Goal: Entertainment & Leisure: Consume media (video, audio)

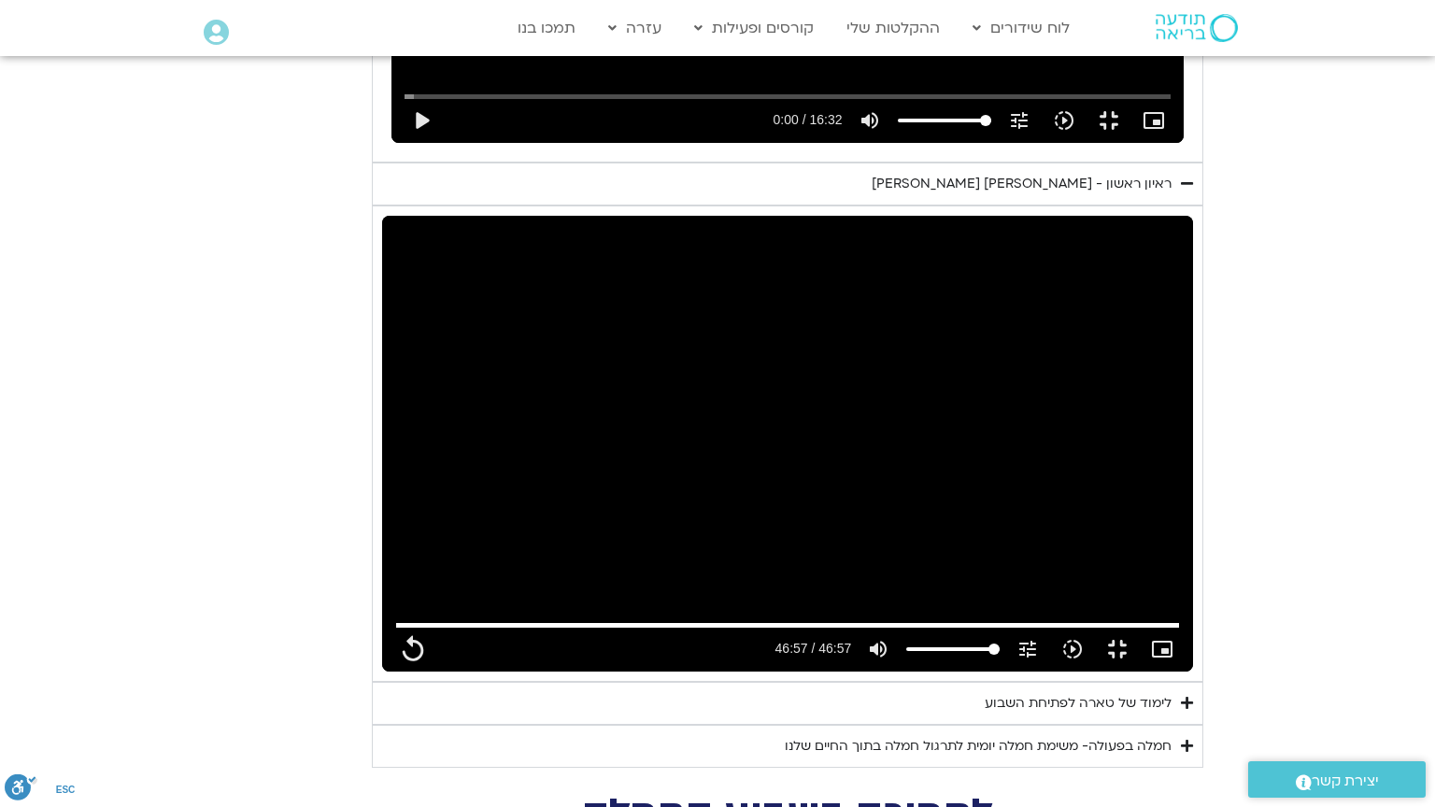
click at [391, 672] on div "Skip ad 7:32 replay 46:57 / 46:57 volume_up Mute tune Resolution Auto 720p slow…" at bounding box center [788, 641] width 795 height 61
click at [391, 672] on button "replay" at bounding box center [413, 649] width 45 height 45
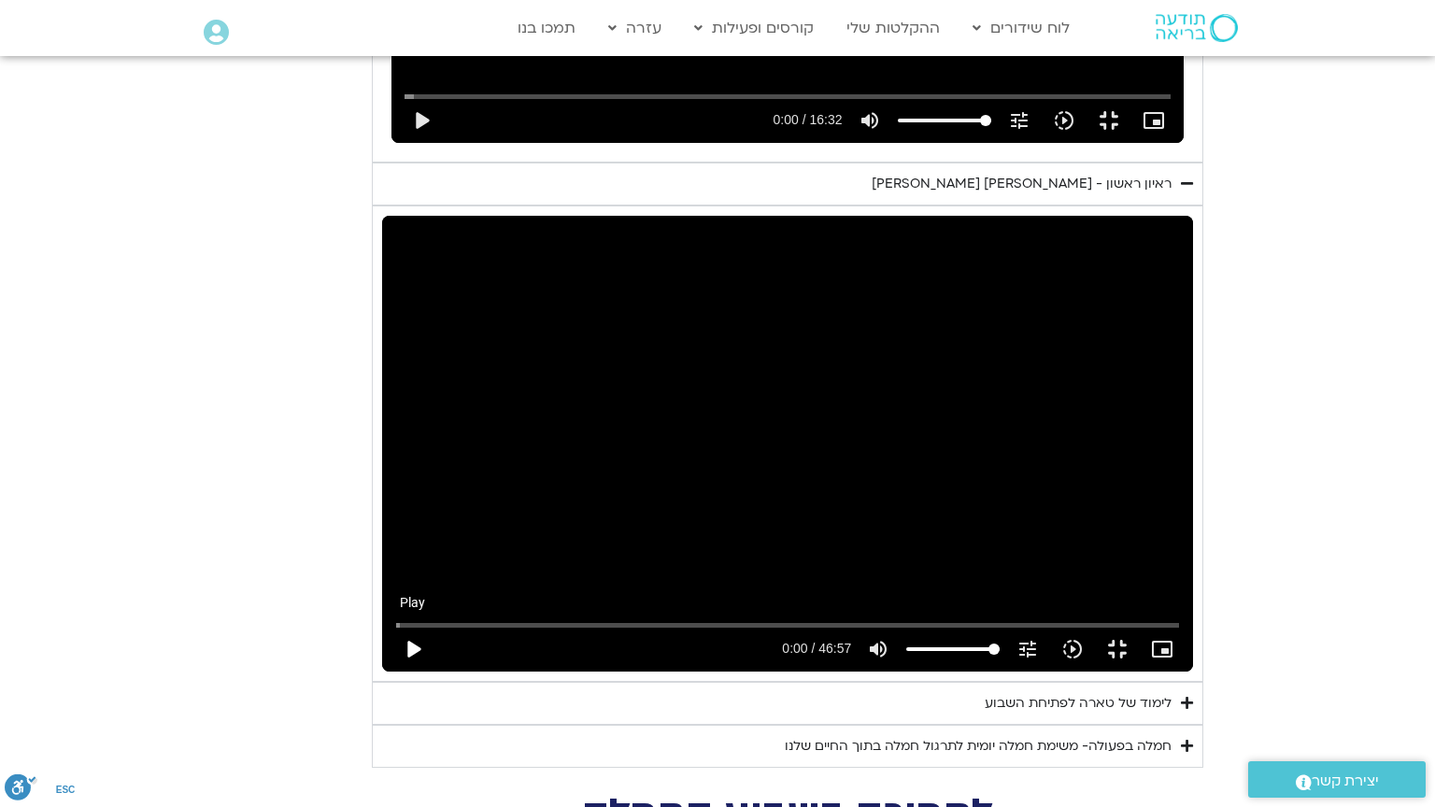
click at [391, 672] on button "play_arrow" at bounding box center [413, 649] width 45 height 45
click at [675, 631] on input "Seek" at bounding box center [788, 624] width 784 height 11
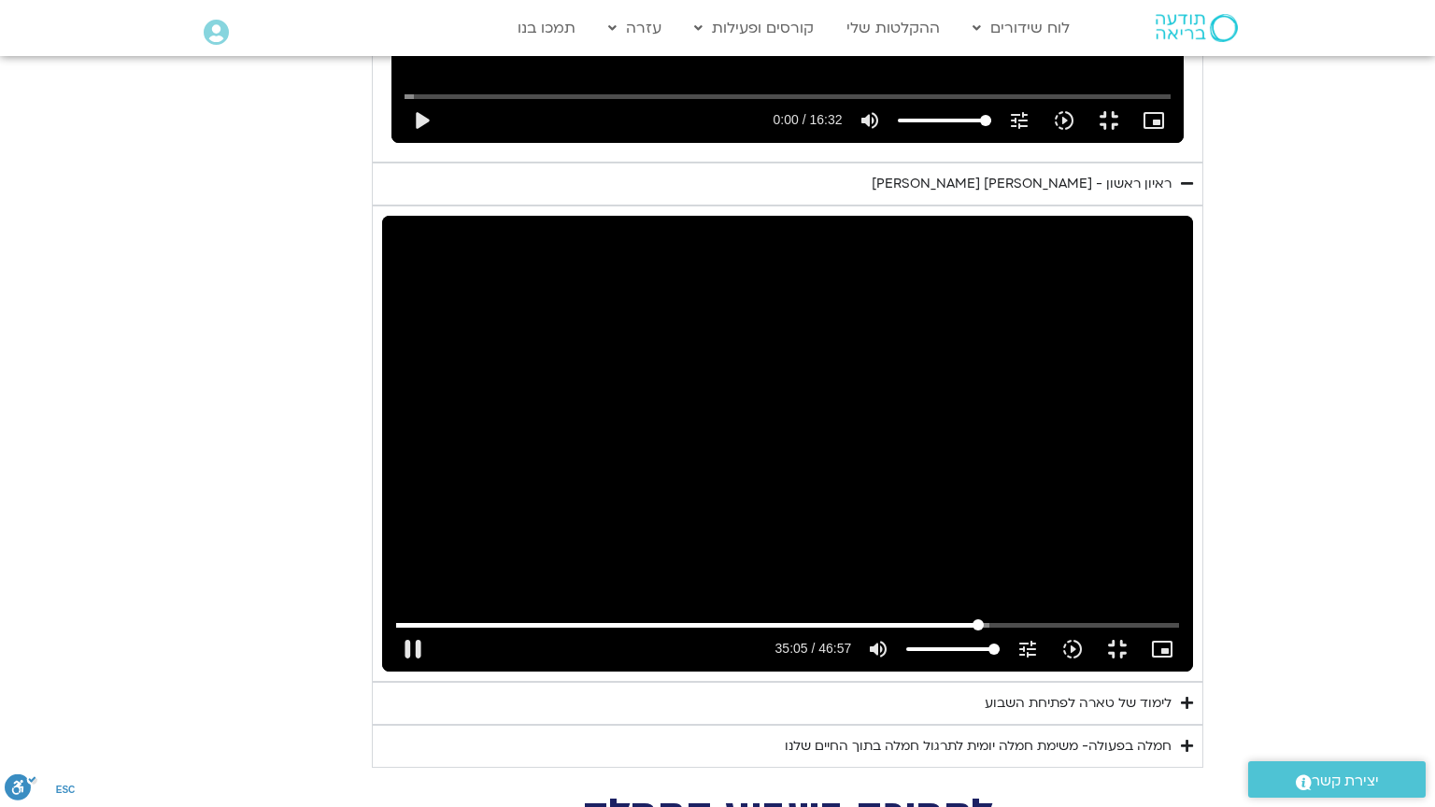
click at [1059, 631] on input "Seek" at bounding box center [788, 624] width 784 height 11
click at [396, 631] on input "Seek" at bounding box center [788, 624] width 784 height 11
type input "4.256251"
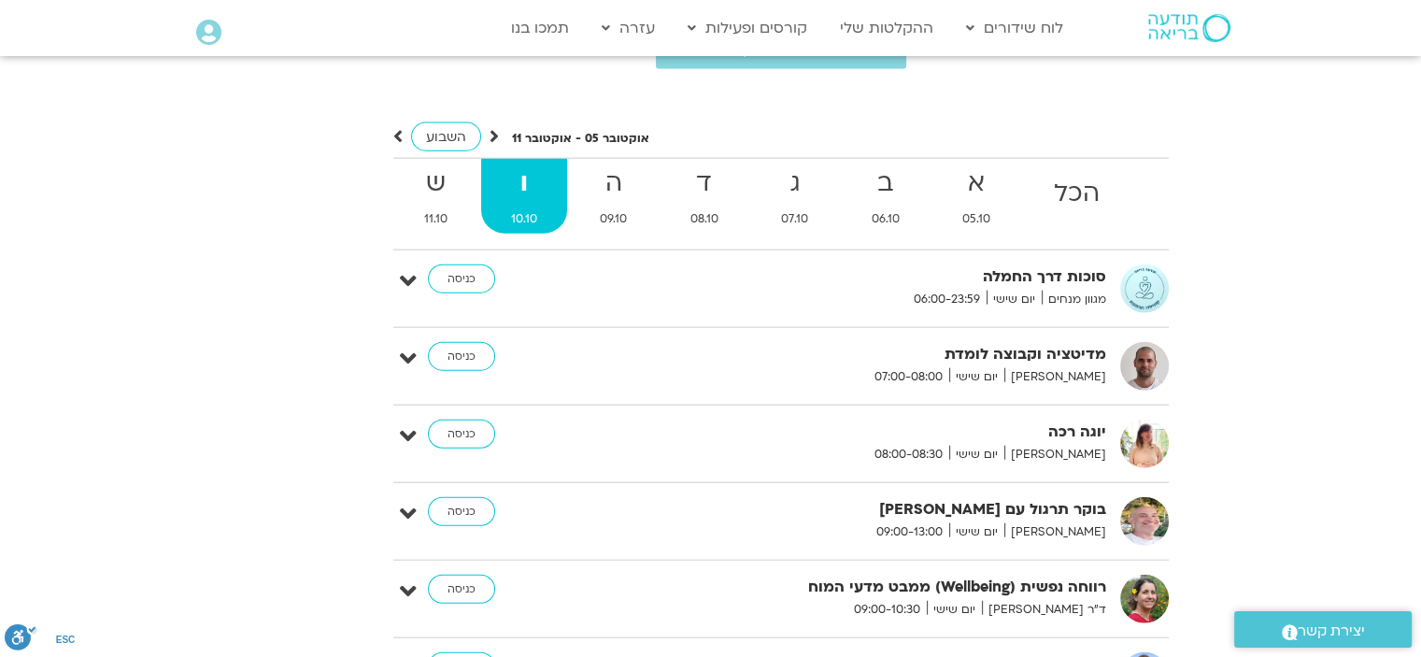
scroll to position [4395, 0]
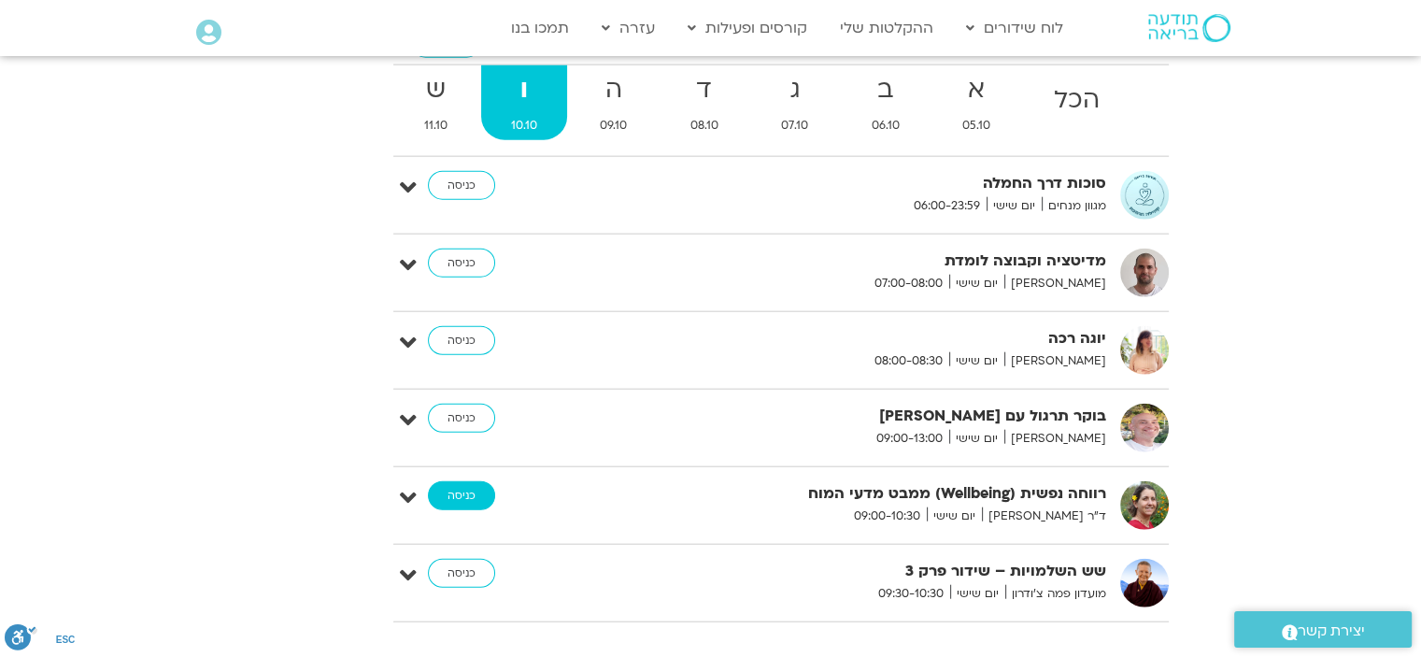
click at [476, 481] on link "כניסה" at bounding box center [461, 496] width 67 height 30
click at [461, 481] on link "כניסה" at bounding box center [461, 496] width 67 height 30
click at [463, 481] on link "כניסה" at bounding box center [461, 496] width 67 height 30
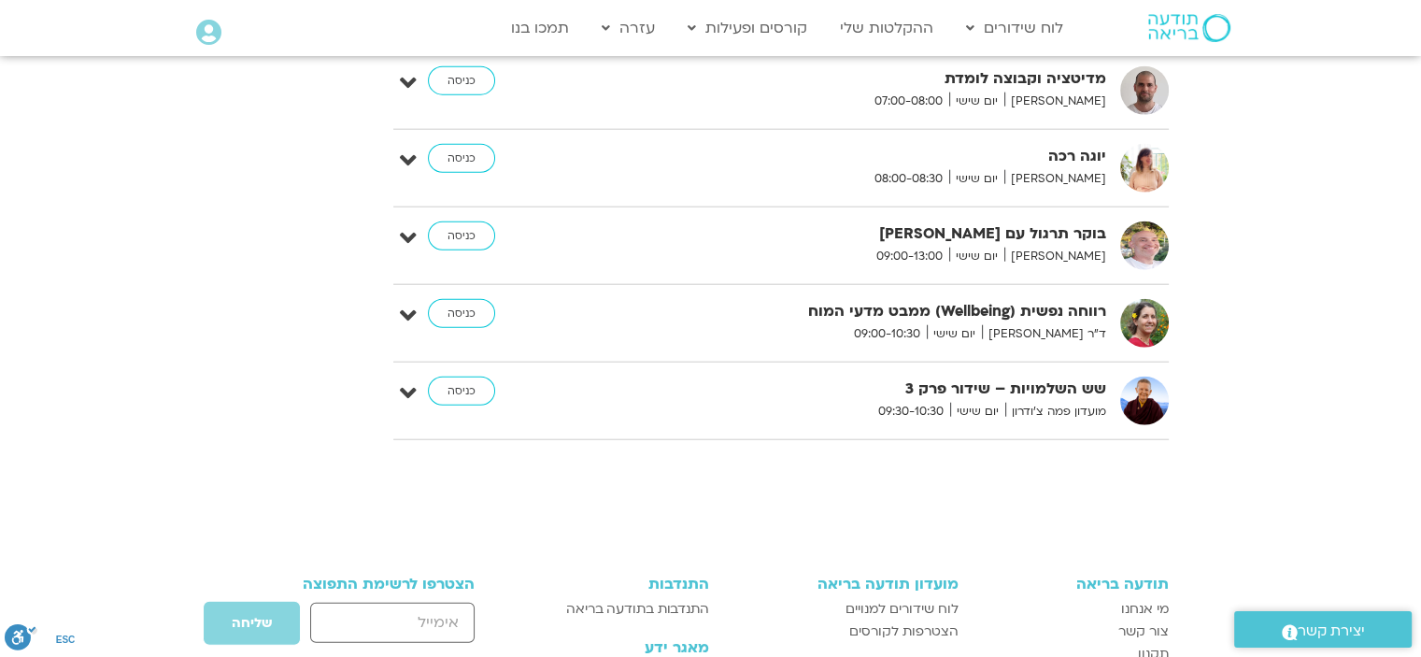
scroll to position [4581, 0]
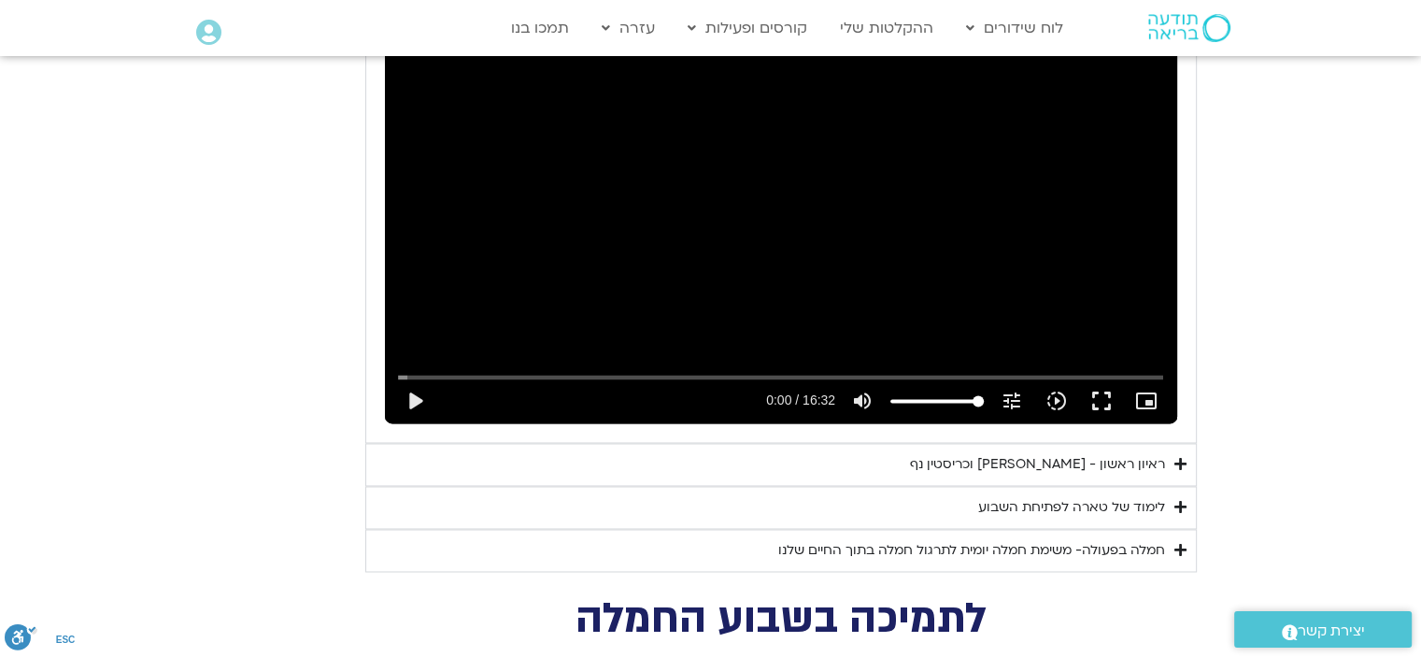
click at [1030, 539] on div "חמלה בפעולה- משימת חמלה יומית לתרגול חמלה בתוך החיים שלנו" at bounding box center [971, 550] width 387 height 22
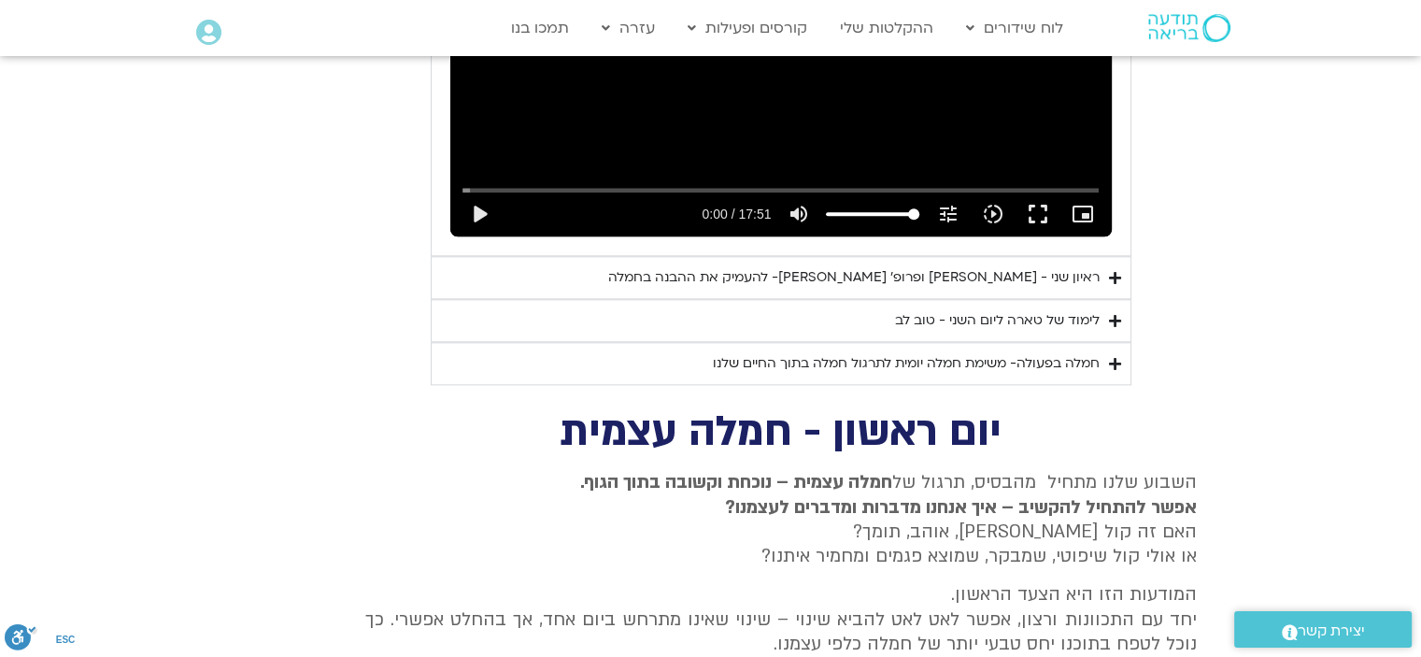
scroll to position [1966, 0]
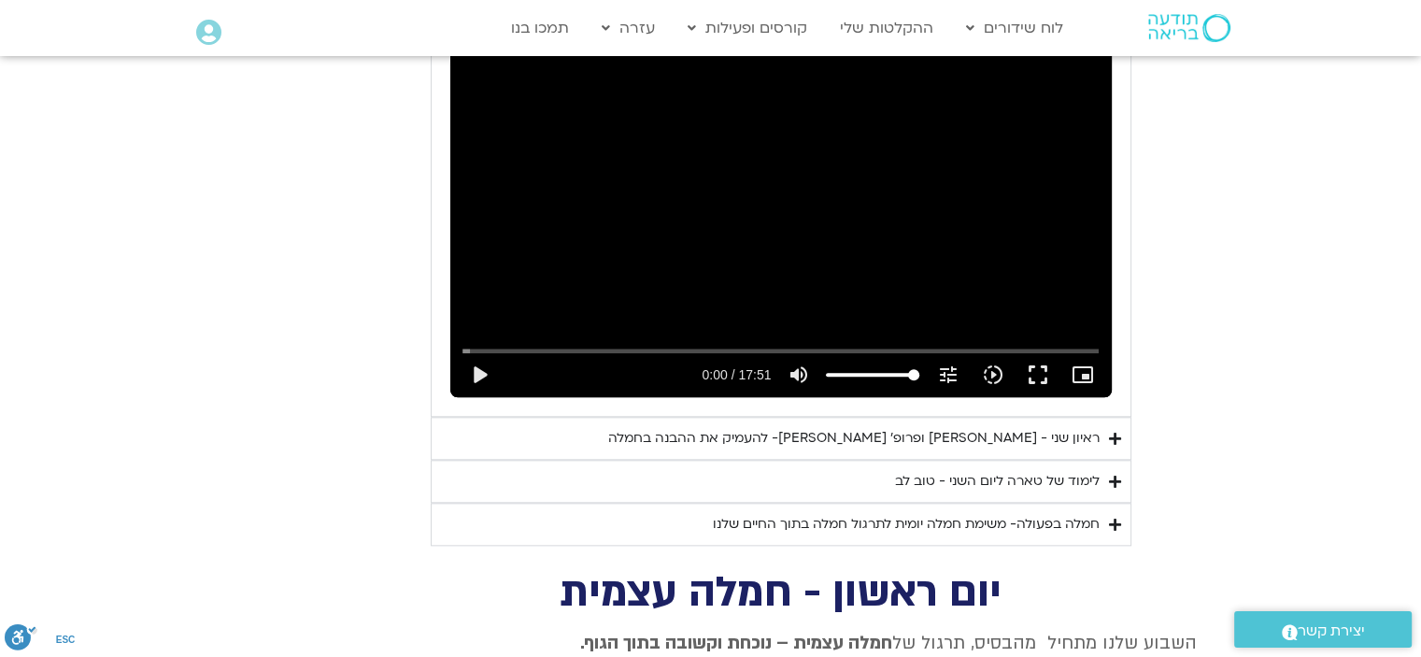
click at [1028, 427] on div "ראיון שני - טארה בראך ופרופ׳ דן סיגל- להעמיק את ההבנה בחמלה" at bounding box center [853, 438] width 491 height 22
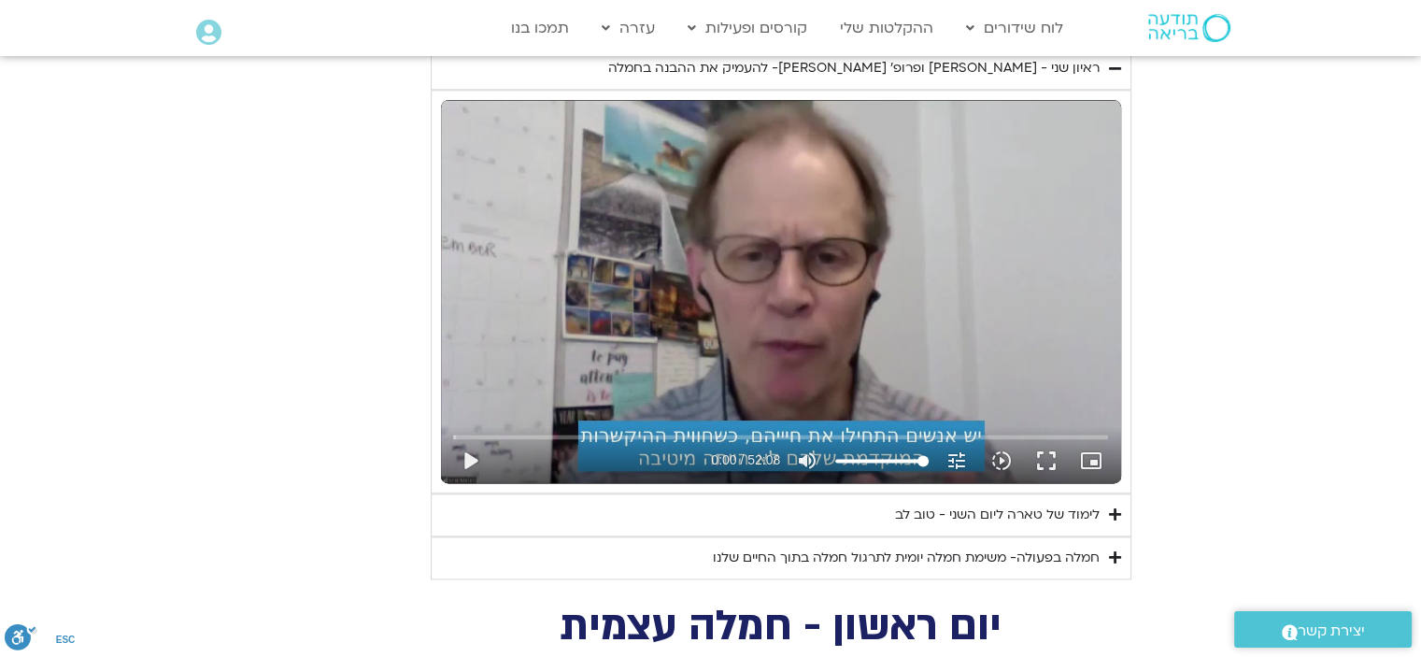
scroll to position [2339, 0]
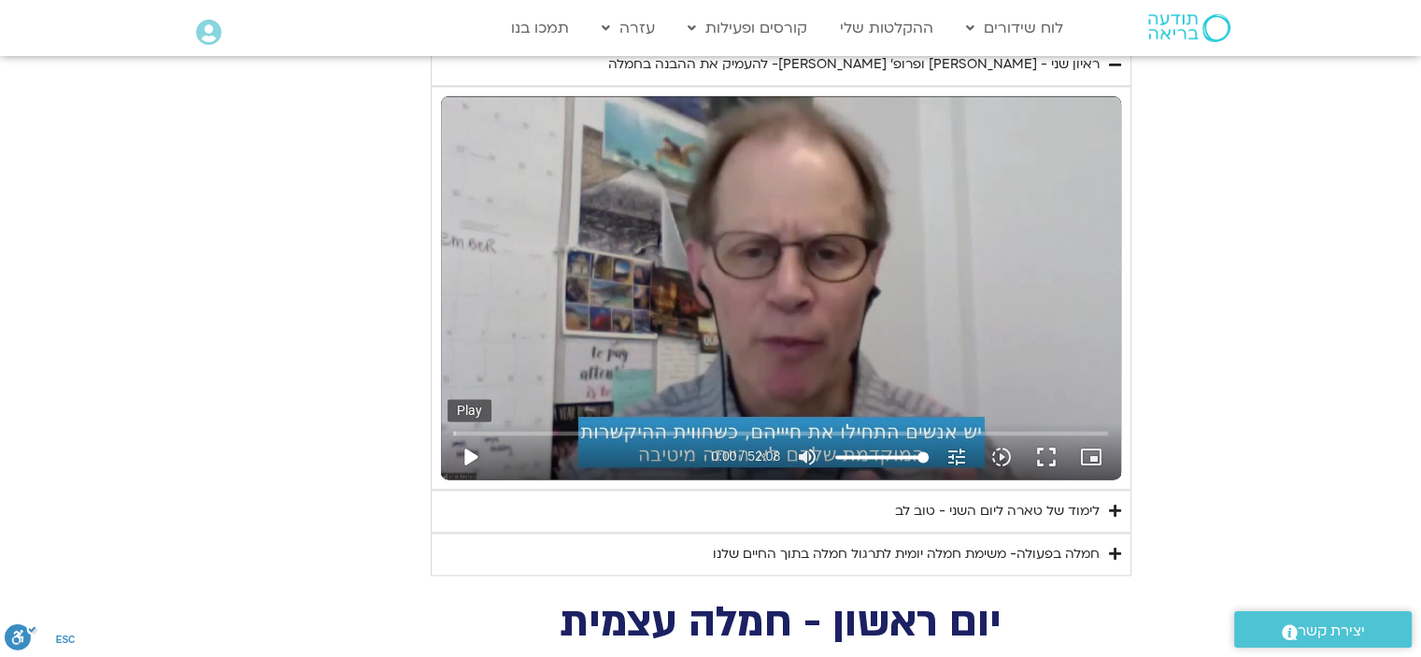
click at [467, 434] on button "play_arrow" at bounding box center [469, 456] width 45 height 45
click at [1045, 434] on button "fullscreen" at bounding box center [1046, 456] width 45 height 45
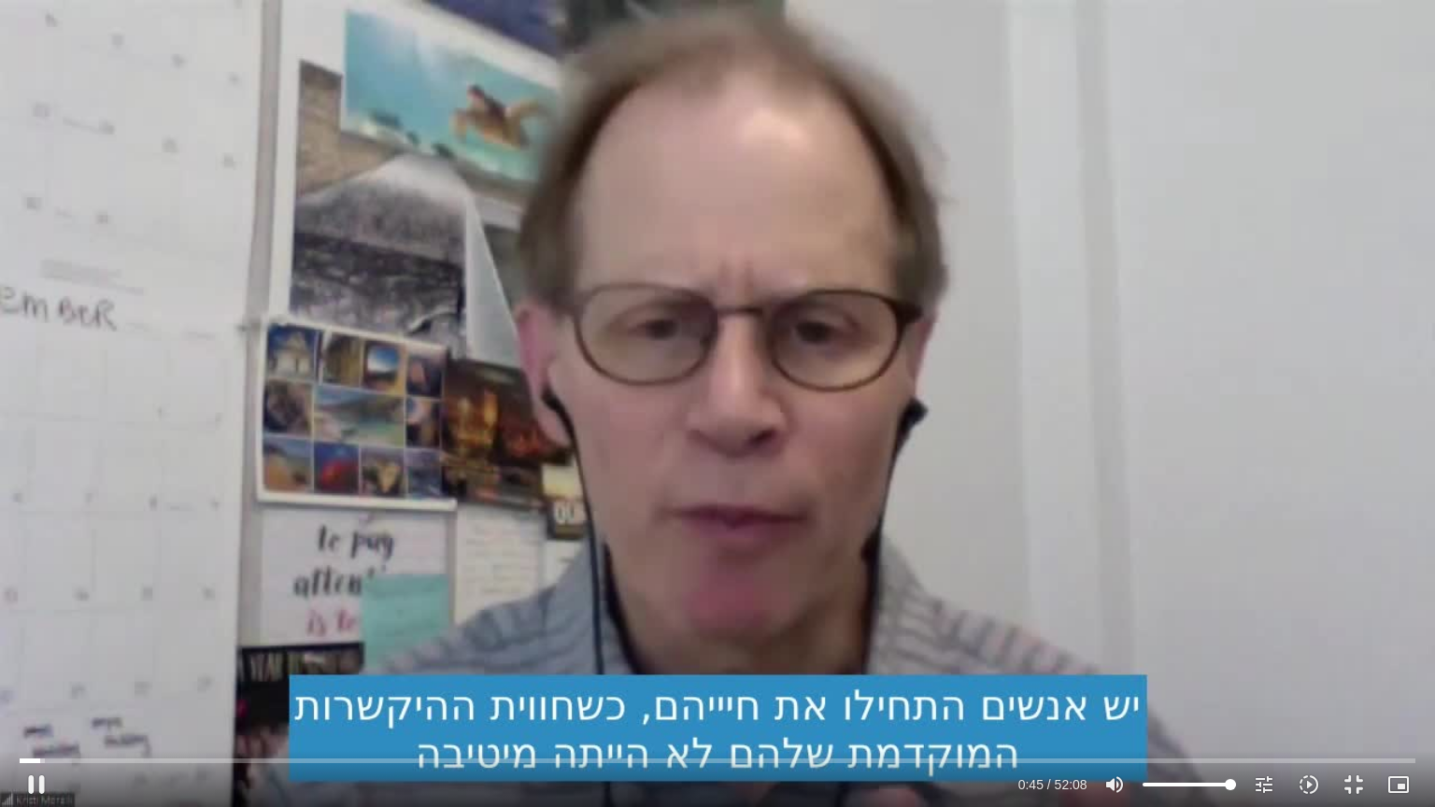
click at [815, 598] on div "Skip ad 52:08 pause 0:45 / 52:08 volume_up Mute tune Resolution Auto 720p slow_…" at bounding box center [717, 403] width 1435 height 807
type input "45.908698"
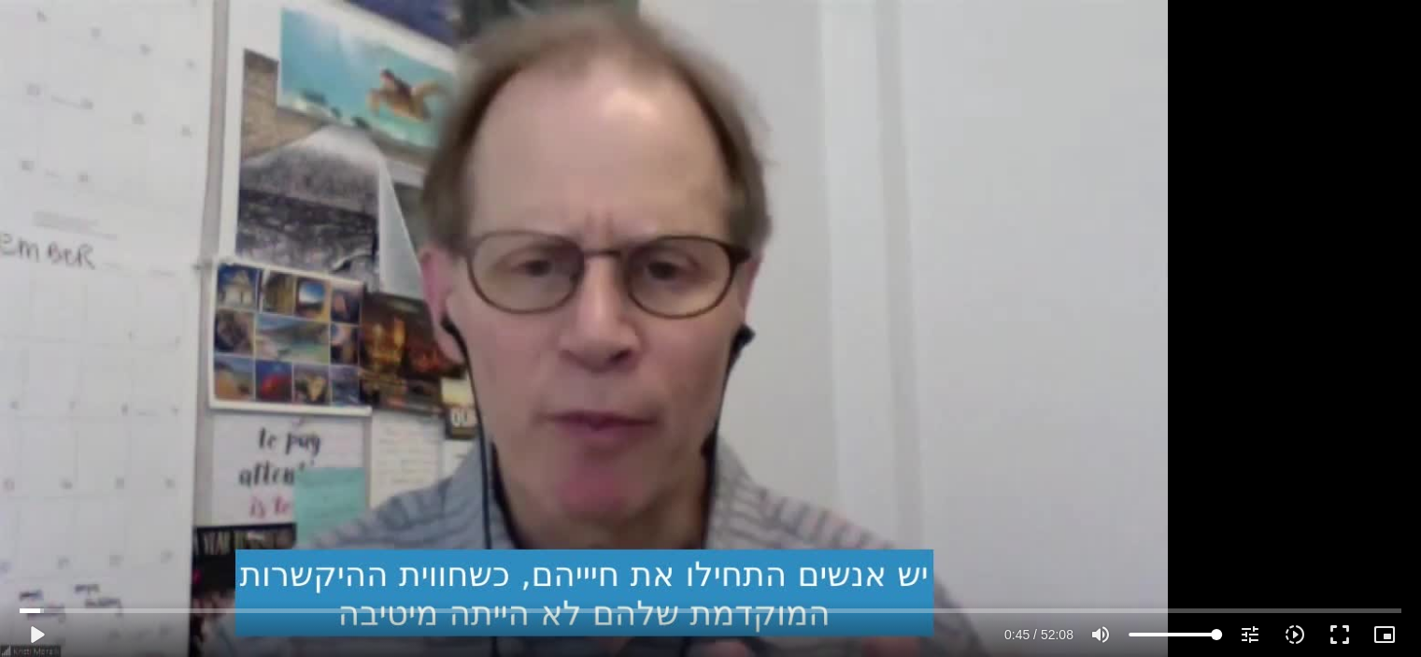
scroll to position [5305, 0]
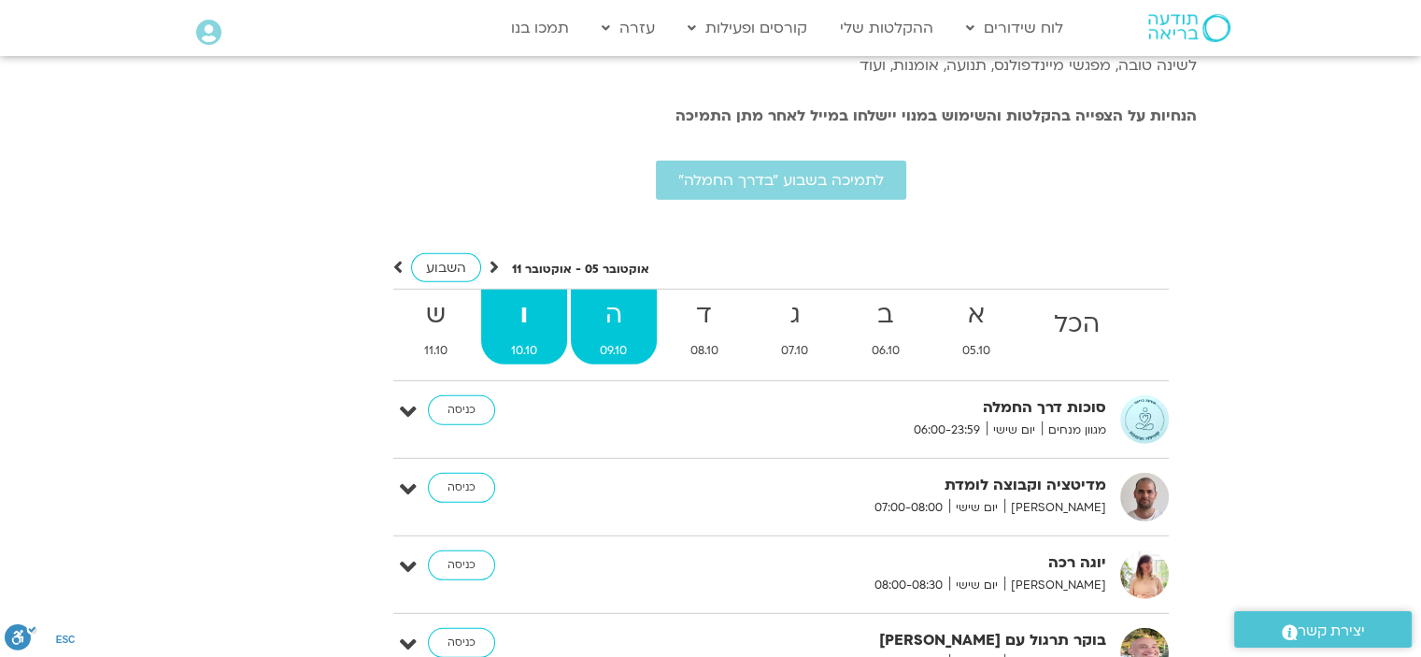
click at [624, 341] on span "09.10" at bounding box center [614, 351] width 87 height 20
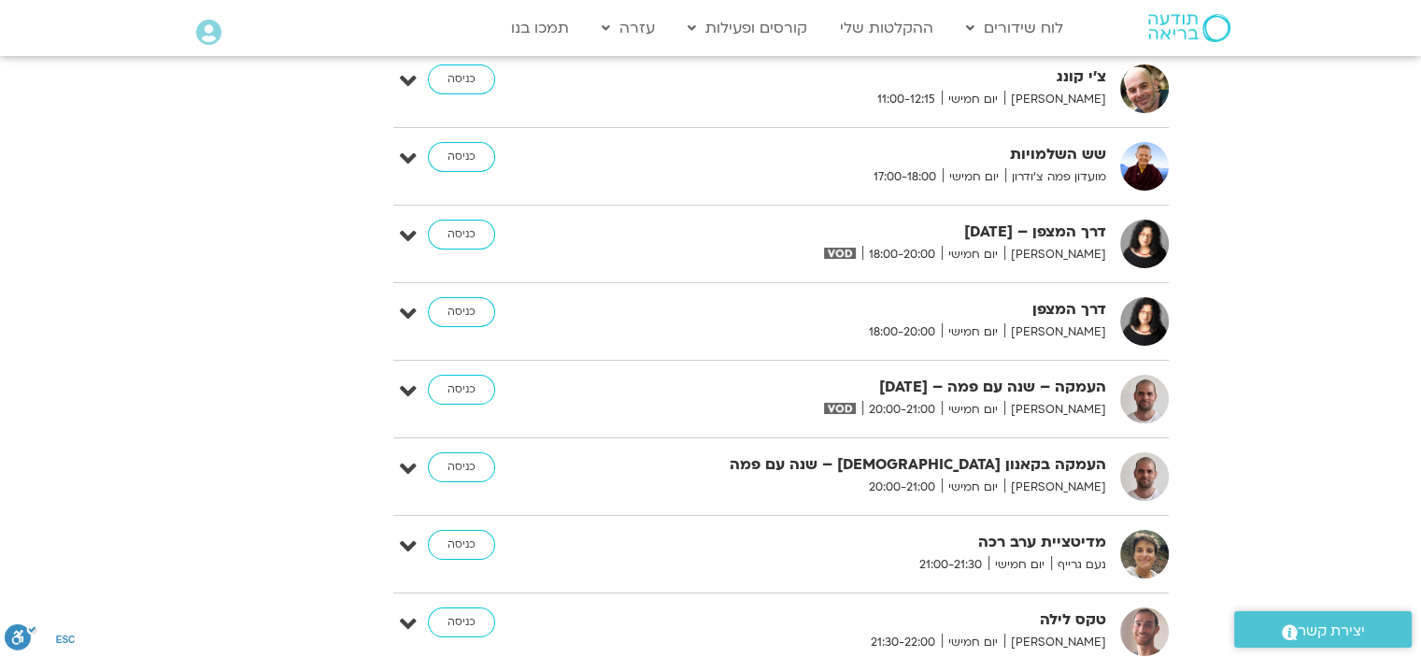
scroll to position [6894, 0]
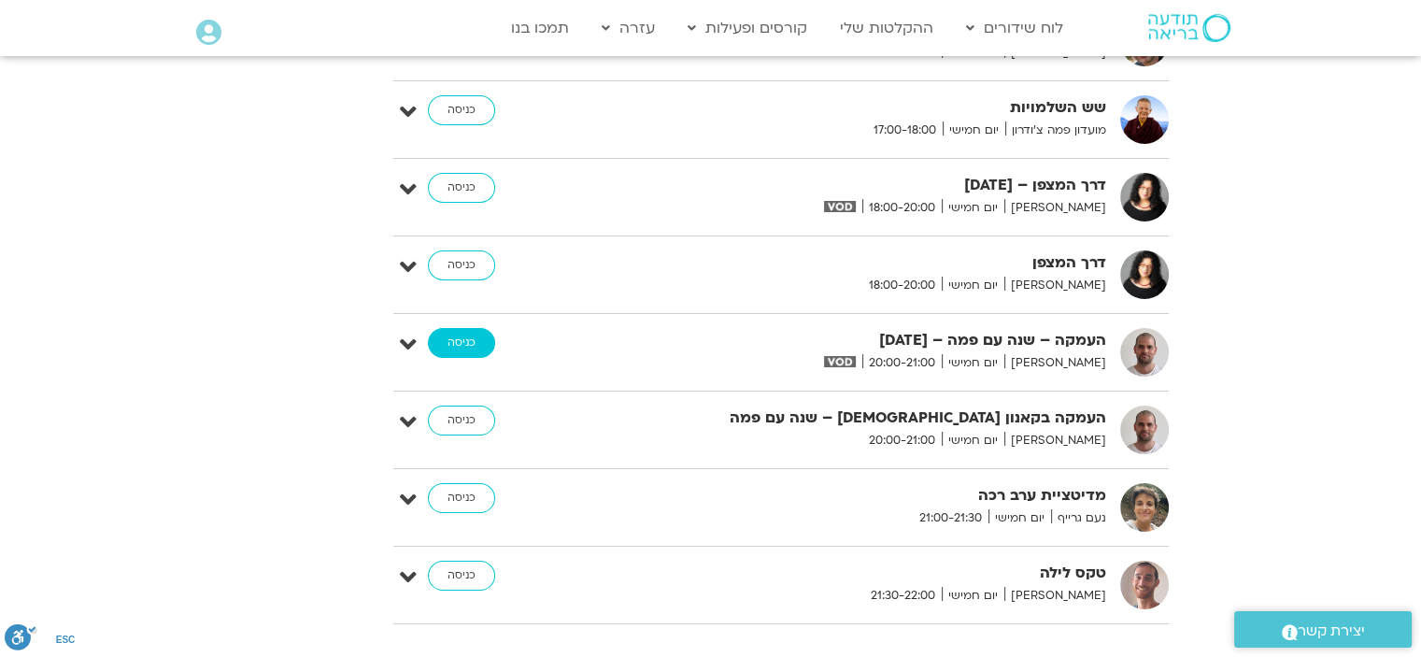
click at [469, 328] on link "כניסה" at bounding box center [461, 343] width 67 height 30
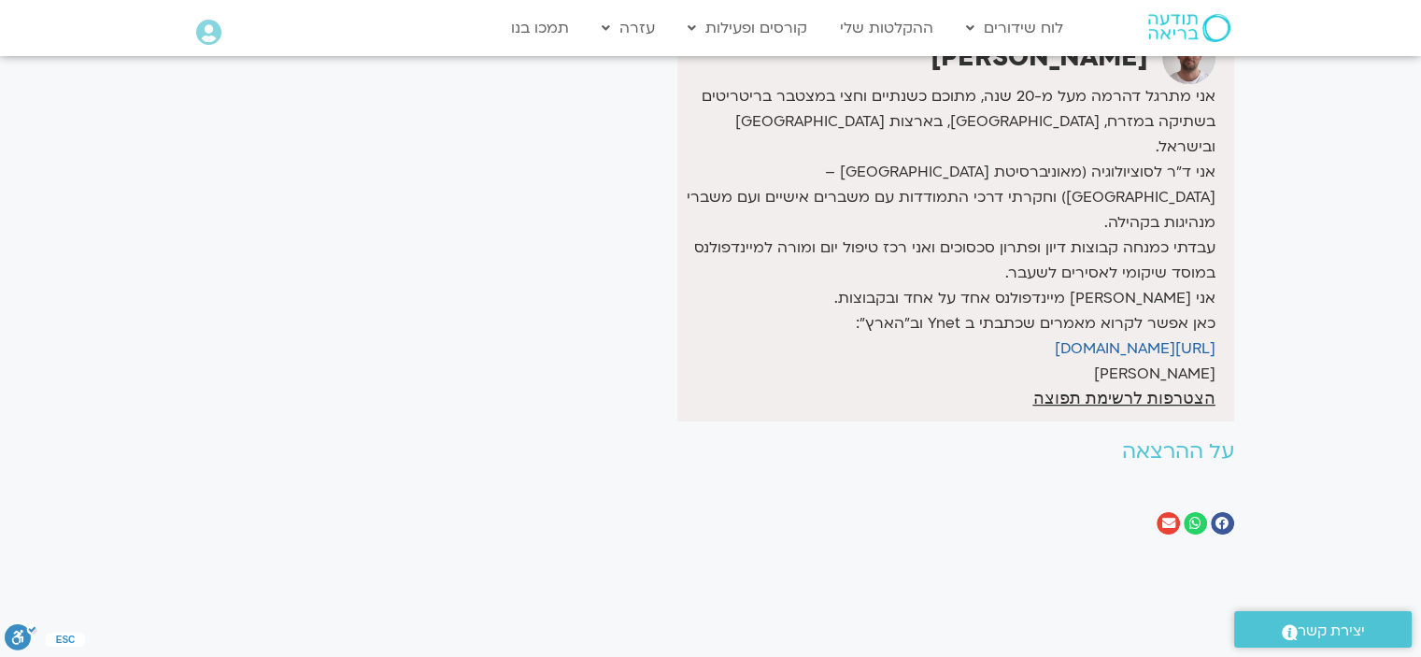
scroll to position [93, 0]
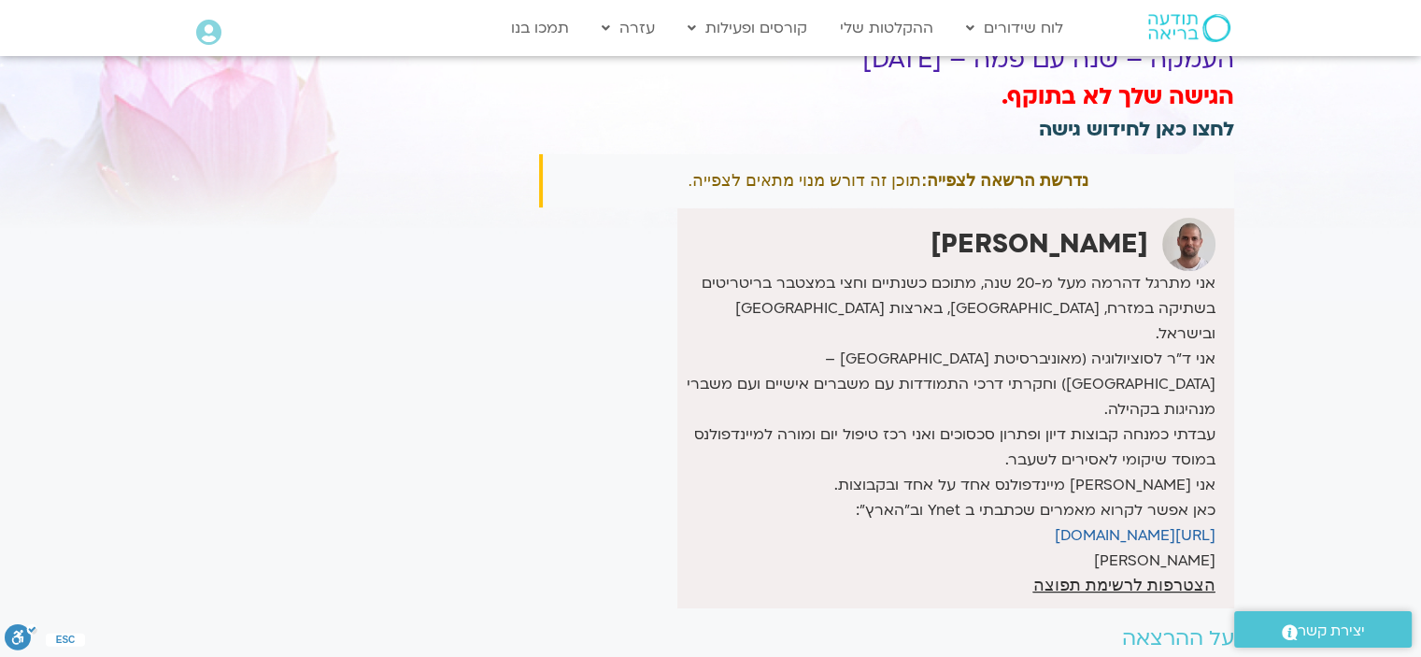
click at [1115, 126] on link "לחצו כאן לחידוש גישה" at bounding box center [1136, 129] width 195 height 27
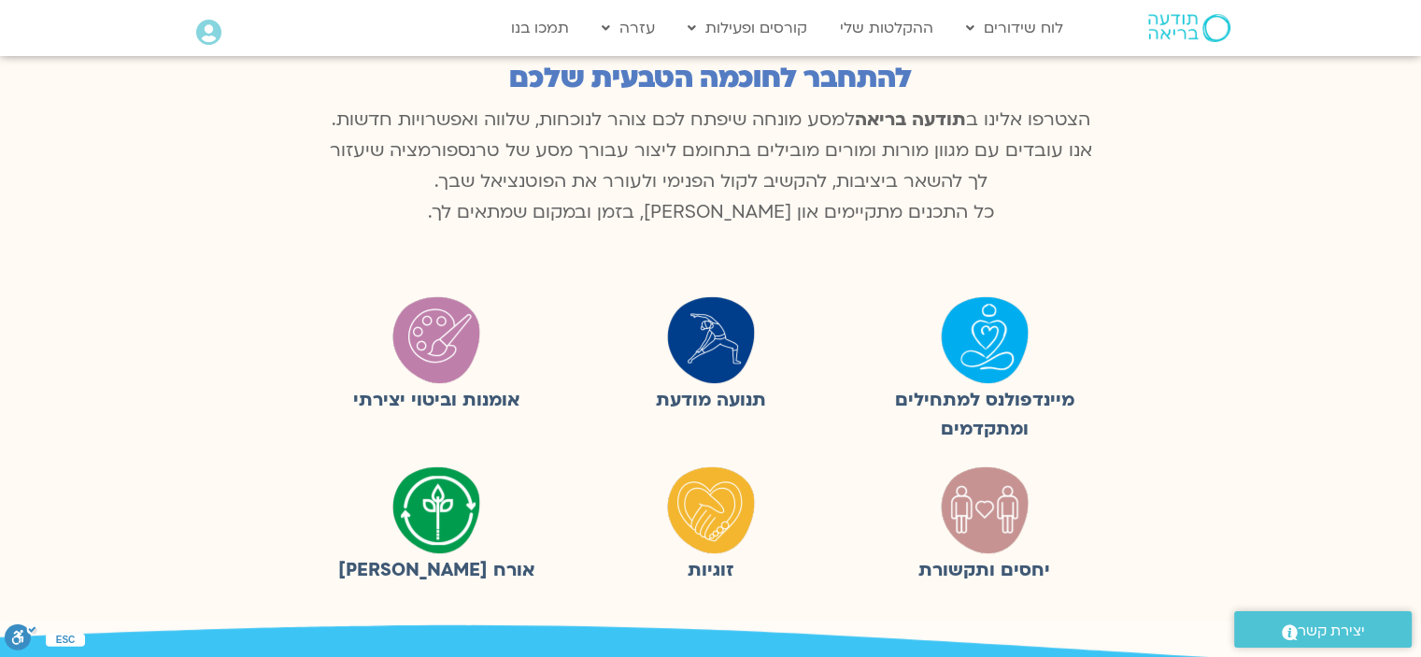
scroll to position [280, 0]
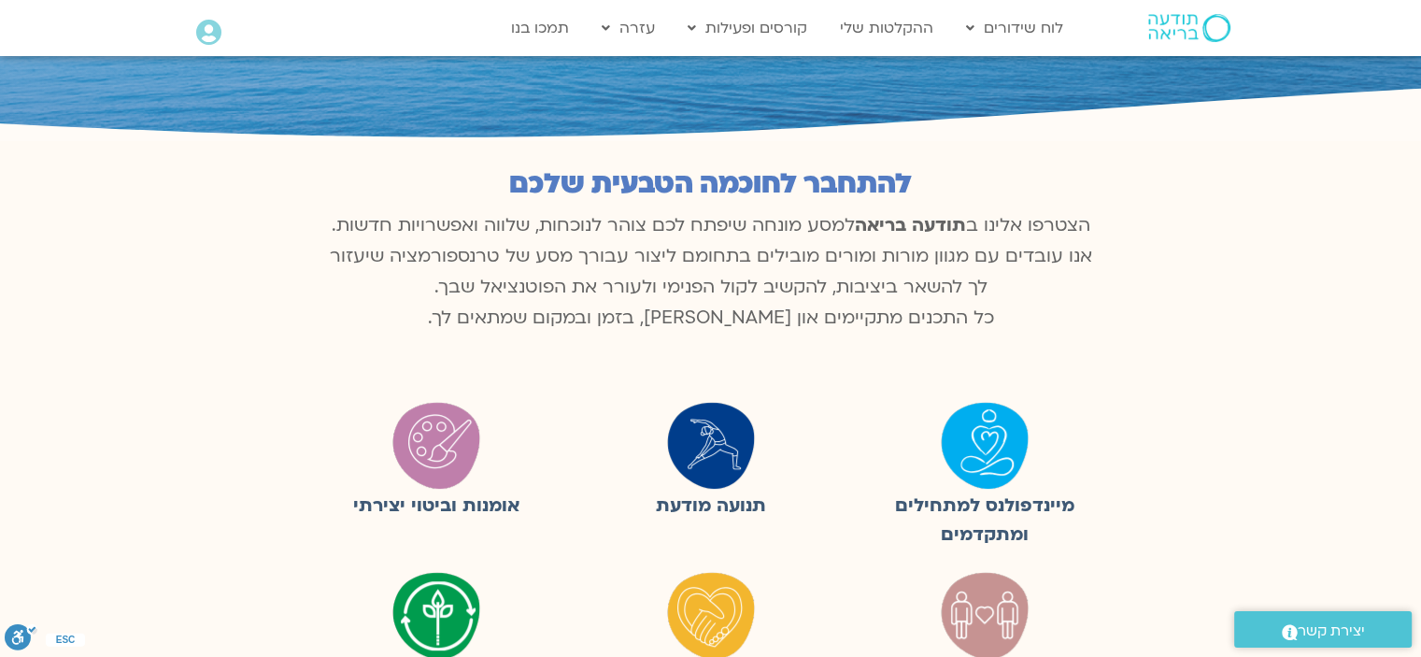
click at [999, 459] on img at bounding box center [984, 444] width 93 height 93
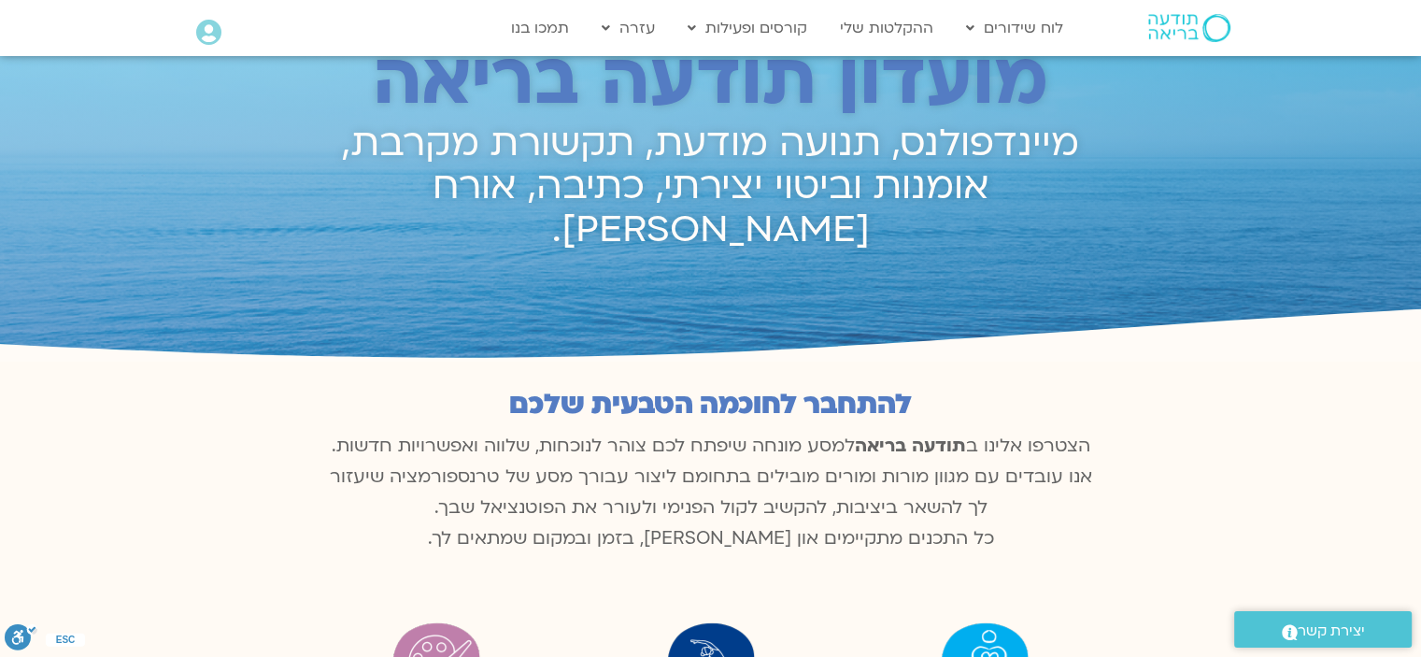
scroll to position [0, 0]
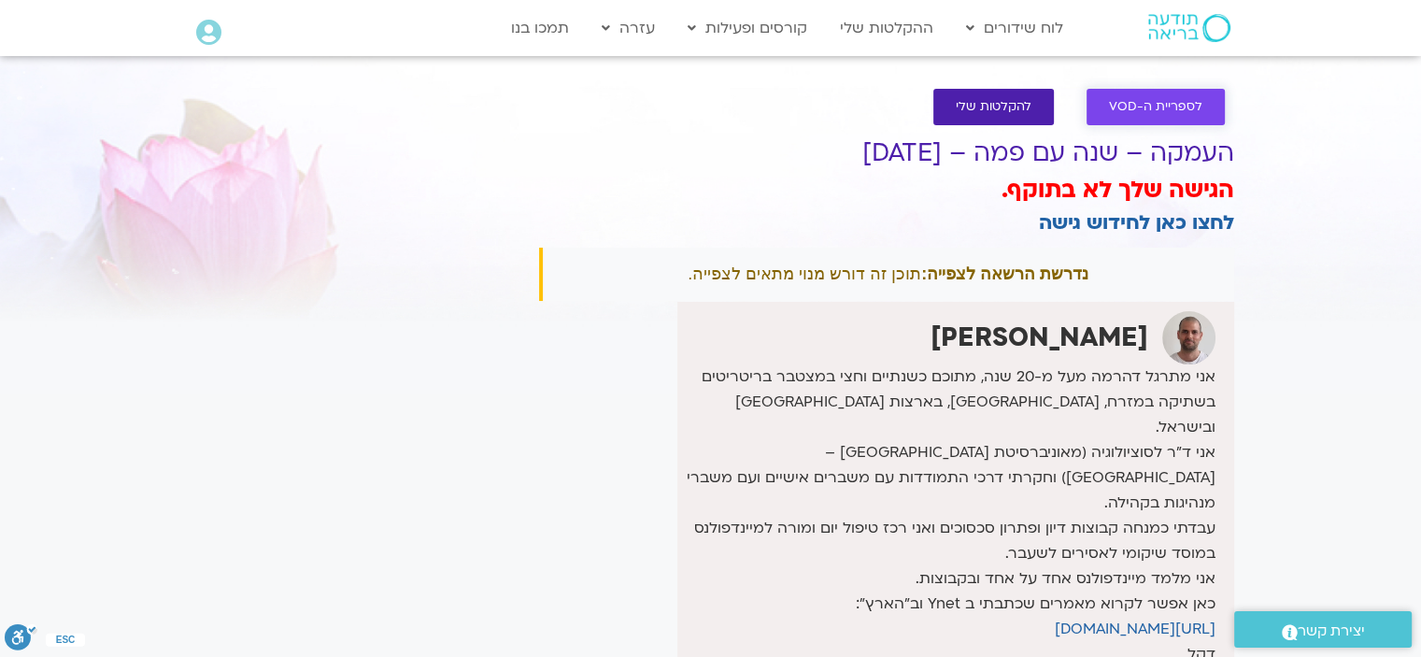
click at [1157, 107] on span "לספריית ה-VOD" at bounding box center [1155, 107] width 93 height 14
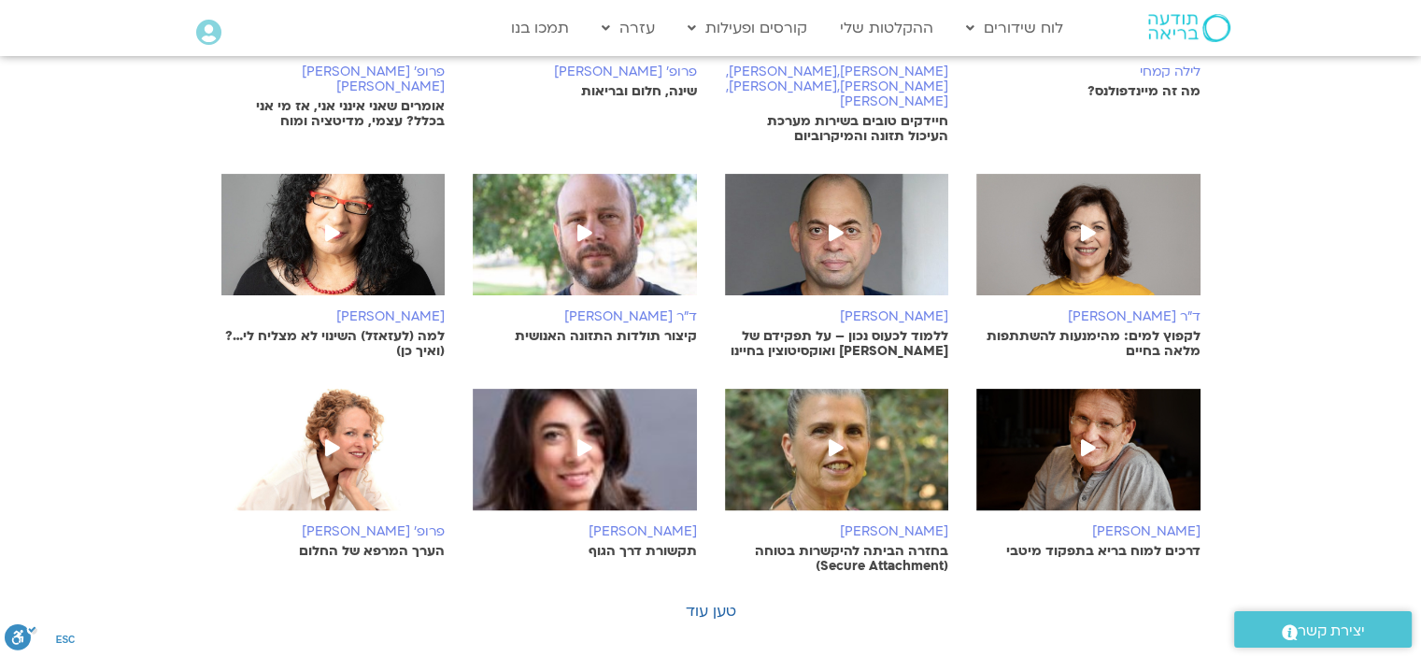
scroll to position [467, 0]
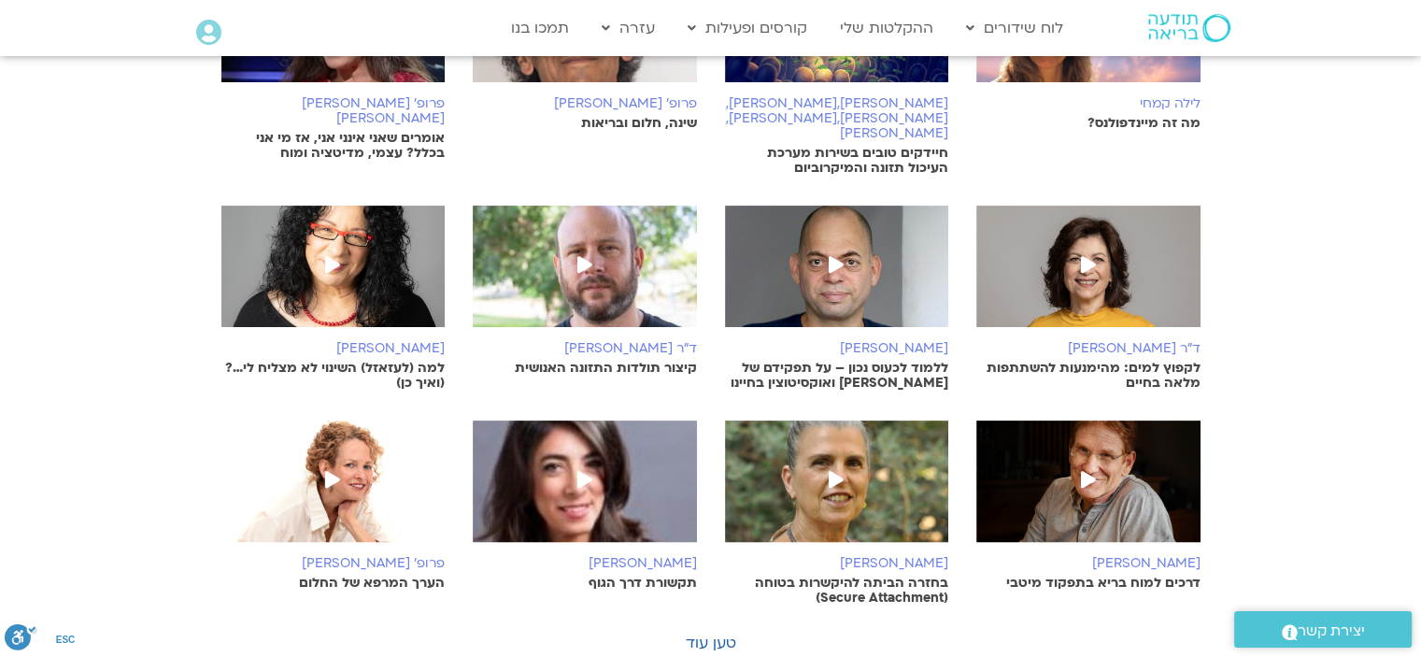
click at [837, 256] on icon at bounding box center [836, 264] width 15 height 17
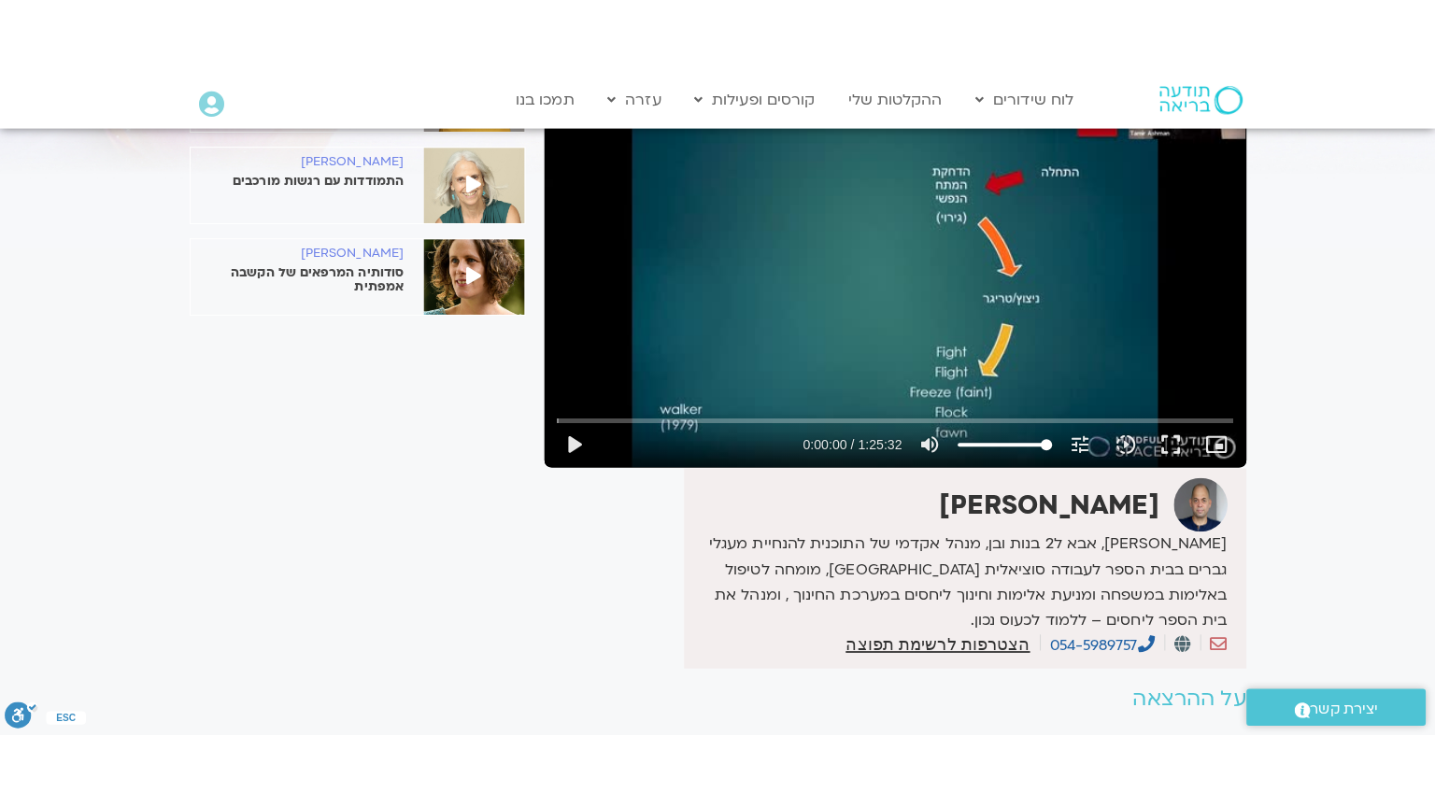
scroll to position [280, 0]
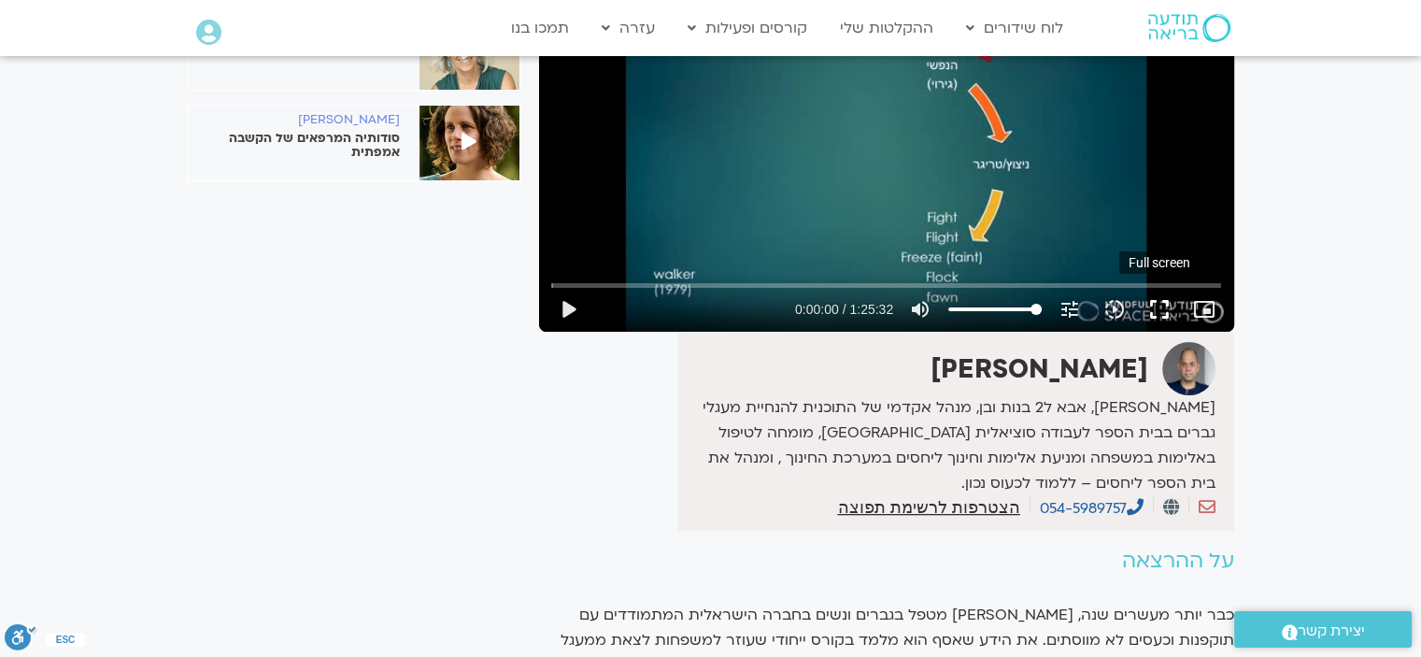
click at [1155, 287] on button "fullscreen" at bounding box center [1159, 309] width 45 height 45
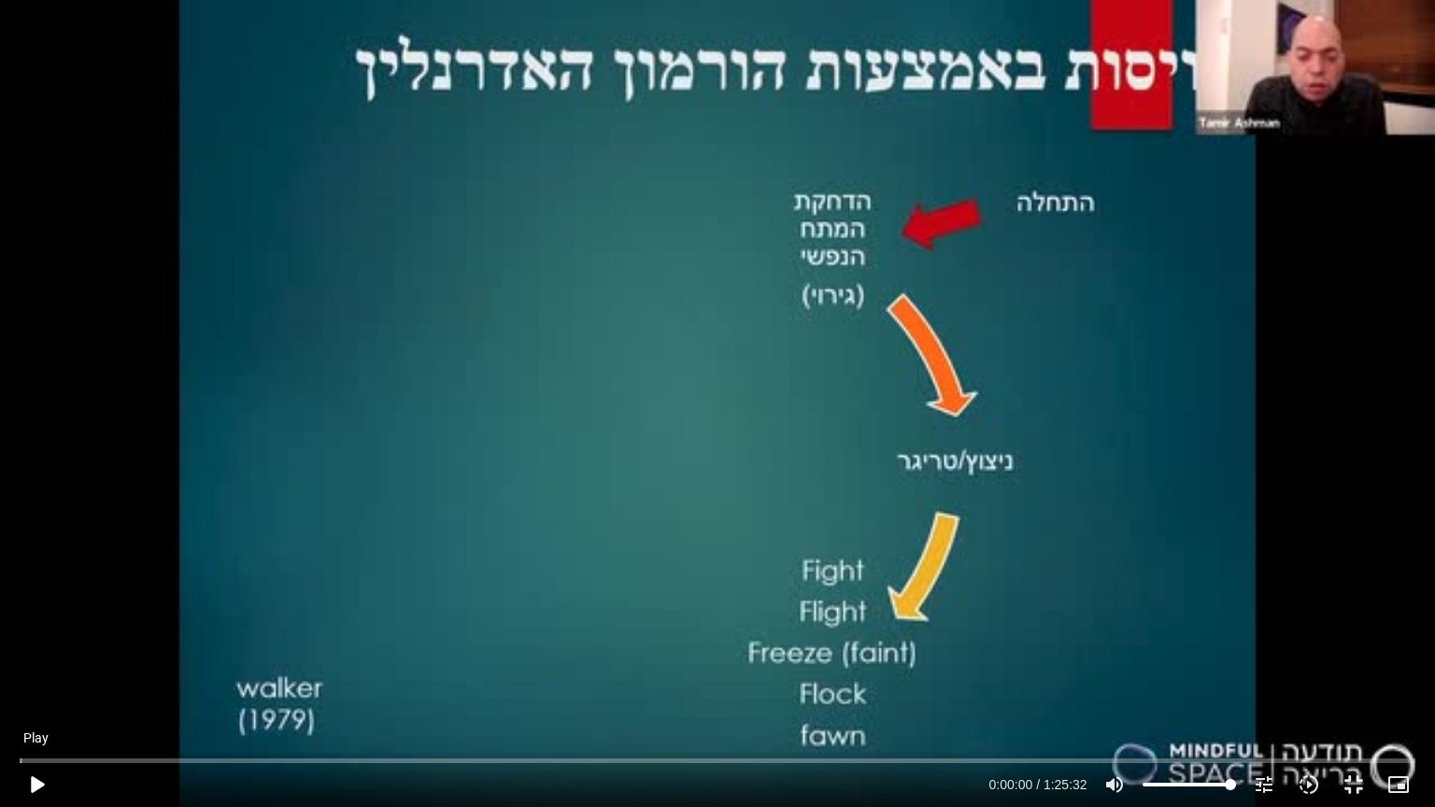
click at [36, 782] on button "play_arrow" at bounding box center [36, 784] width 45 height 45
click at [572, 456] on div "Skip ad 18:03 pause 0:02:41 / 1:25:32 volume_up Mute tune Resolution Auto 360p …" at bounding box center [717, 403] width 1435 height 807
type input "161.375032"
